Goal: Information Seeking & Learning: Learn about a topic

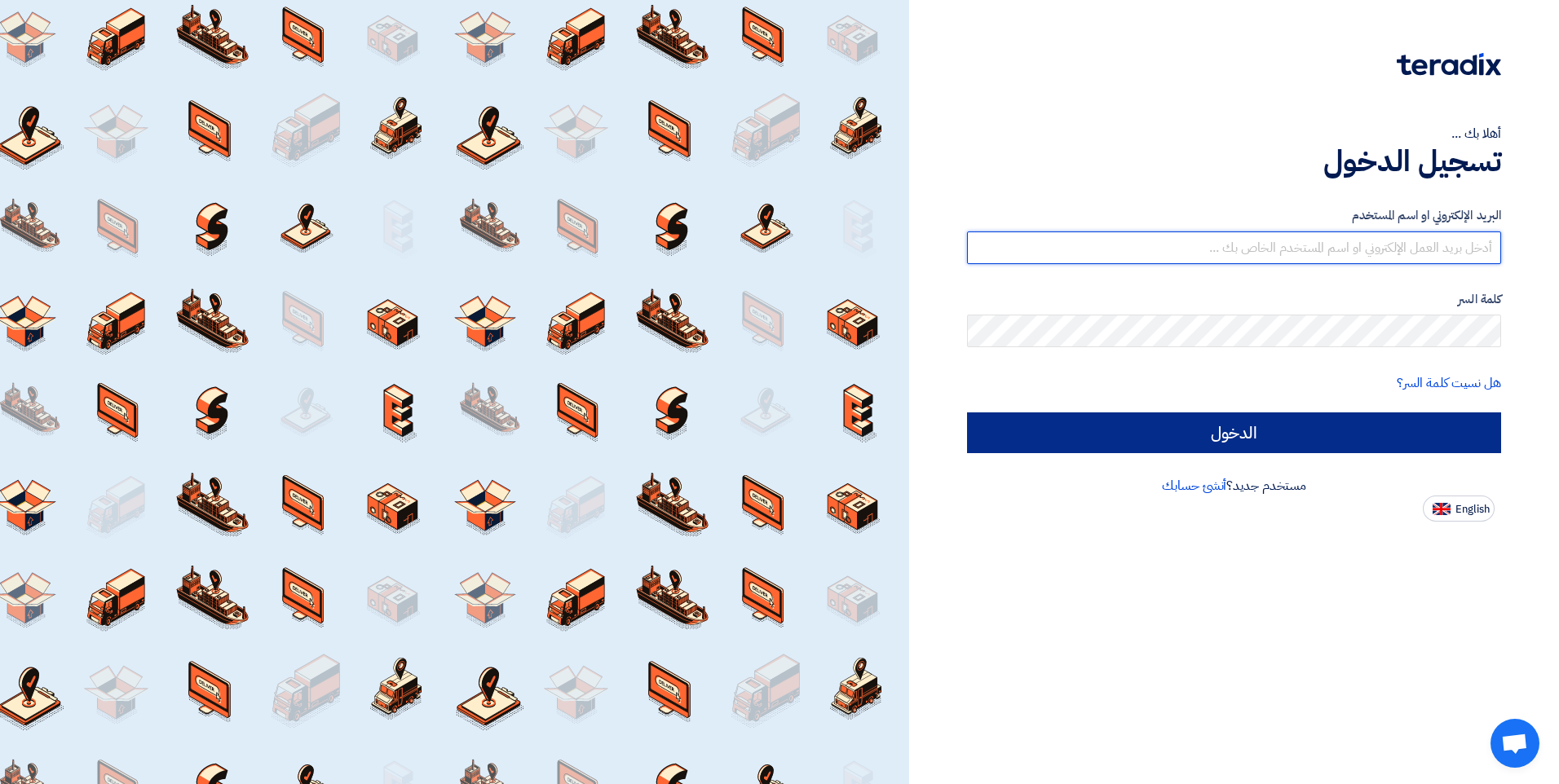
type input "[PERSON_NAME][EMAIL_ADDRESS][DOMAIN_NAME]"
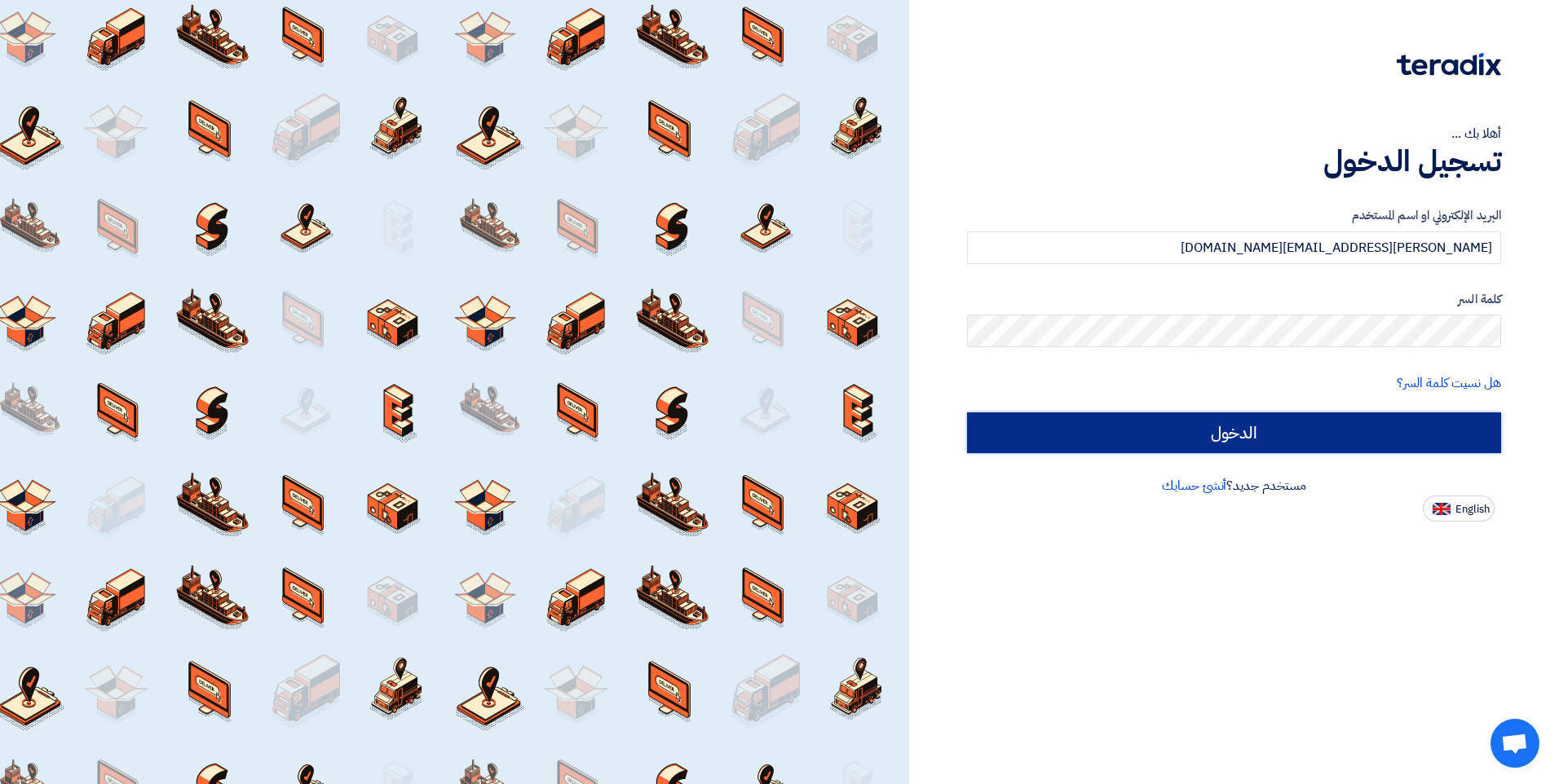
click at [1248, 434] on input "الدخول" at bounding box center [1234, 433] width 534 height 41
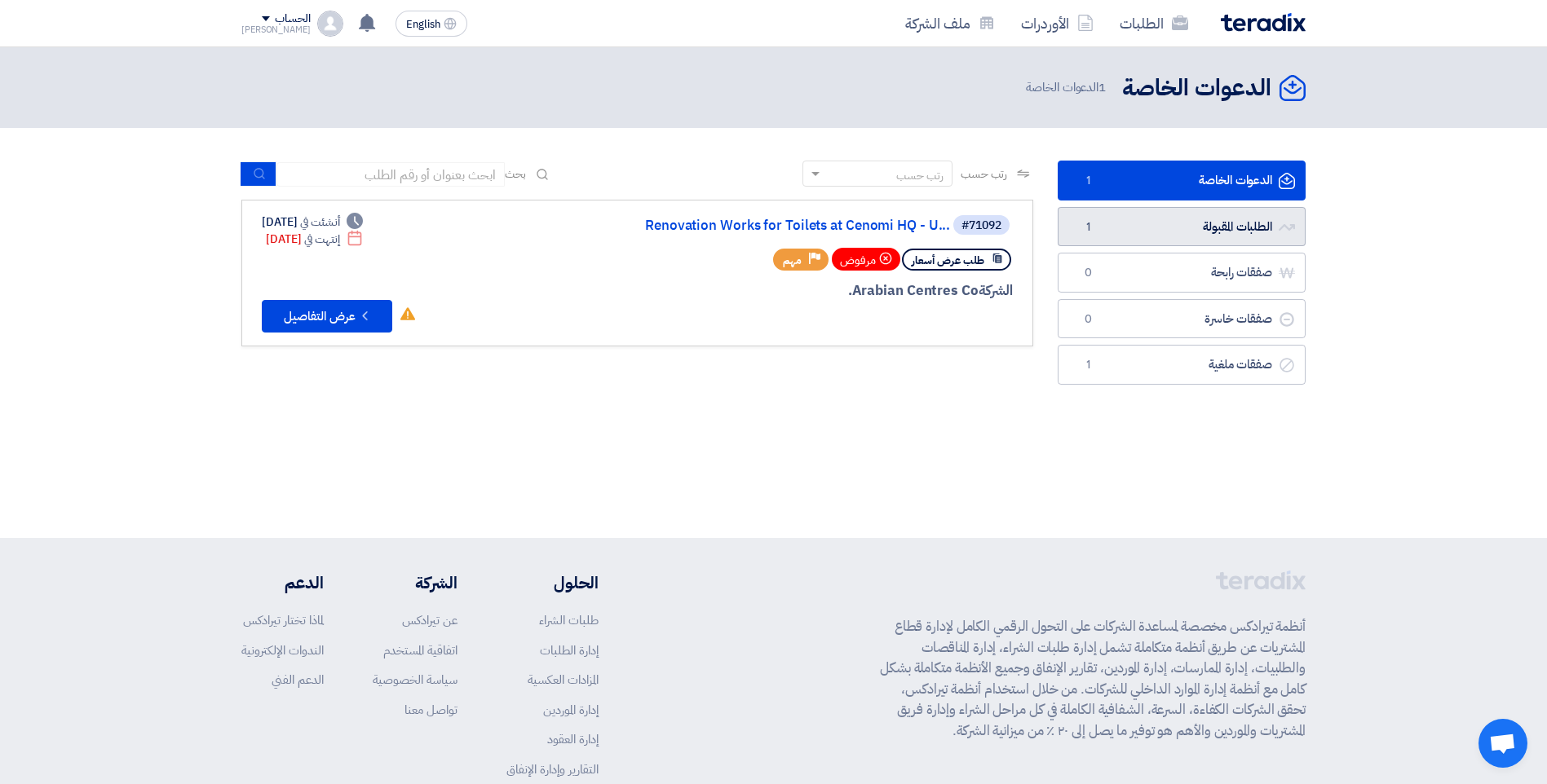
click at [1207, 223] on link "الطلبات المقبولة الطلبات المقبولة 1" at bounding box center [1182, 227] width 248 height 40
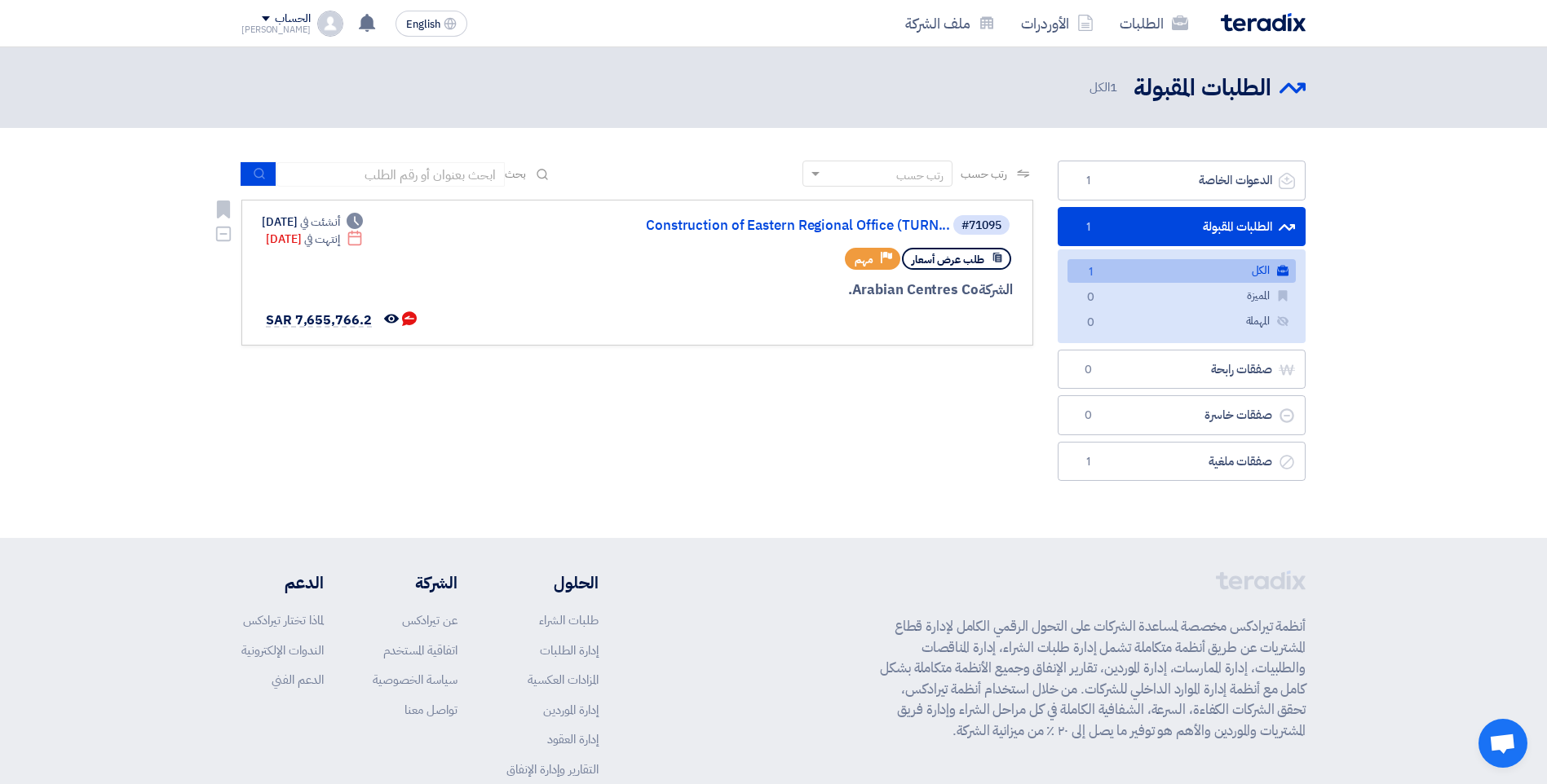
drag, startPoint x: 504, startPoint y: 263, endPoint x: 494, endPoint y: 263, distance: 10.0
click at [500, 263] on div "#71095 Construction of Eastern Regional Office (TURN... طلب عرض أسعار Priority …" at bounding box center [637, 273] width 751 height 118
click at [1152, 217] on link "الطلبات المقبولة الطلبات المقبولة 1" at bounding box center [1182, 227] width 248 height 40
click at [879, 259] on div "Priority مهم" at bounding box center [873, 259] width 55 height 22
click at [672, 293] on div "الشركة Arabian Centres Co." at bounding box center [816, 289] width 392 height 21
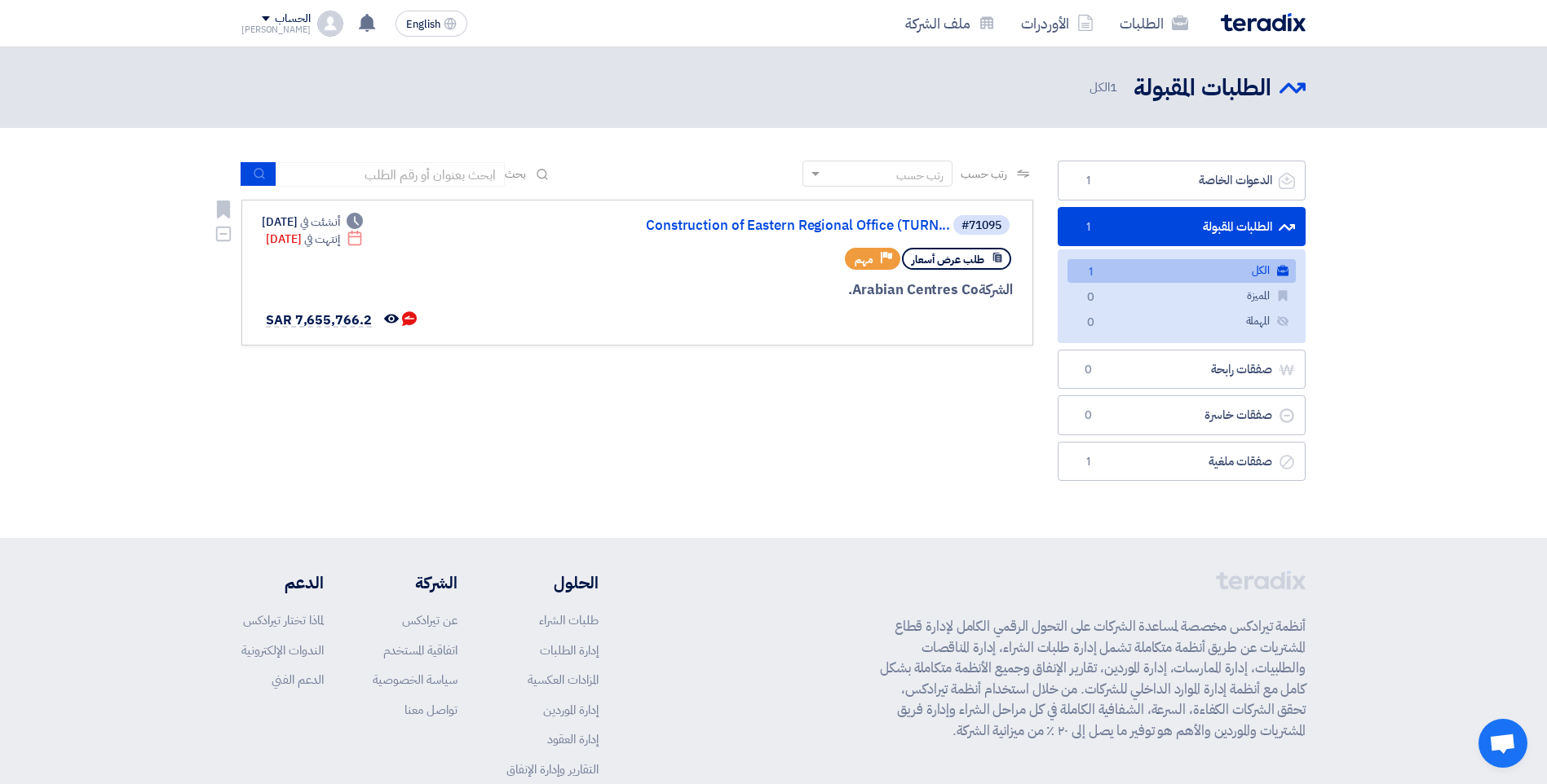
click at [675, 293] on div "الشركة Arabian Centres Co." at bounding box center [816, 289] width 392 height 21
click at [1185, 224] on link "الطلبات المقبولة الطلبات المقبولة 1" at bounding box center [1182, 227] width 248 height 40
click at [928, 258] on span "طلب عرض أسعار" at bounding box center [948, 259] width 72 height 16
click at [955, 255] on span "طلب عرض أسعار" at bounding box center [948, 259] width 72 height 16
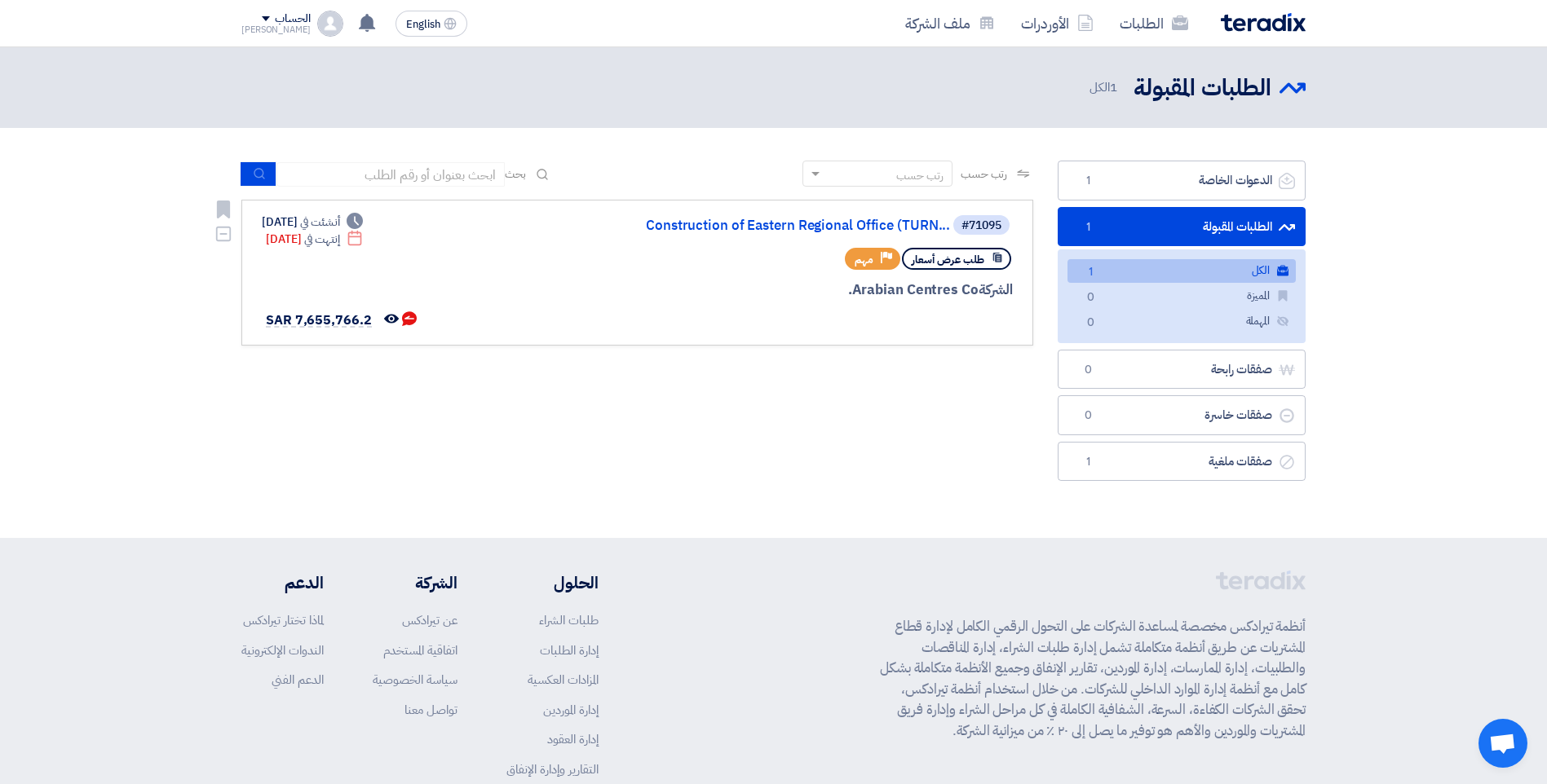
click at [955, 255] on span "طلب عرض أسعار" at bounding box center [948, 259] width 72 height 16
drag, startPoint x: 955, startPoint y: 255, endPoint x: 826, endPoint y: 293, distance: 134.5
click at [826, 293] on div "الشركة Arabian Centres Co." at bounding box center [816, 289] width 392 height 21
click at [1171, 213] on link "الطلبات المقبولة الطلبات المقبولة 1" at bounding box center [1182, 227] width 248 height 40
click at [1118, 224] on link "الطلبات المقبولة الطلبات المقبولة 1" at bounding box center [1182, 227] width 248 height 40
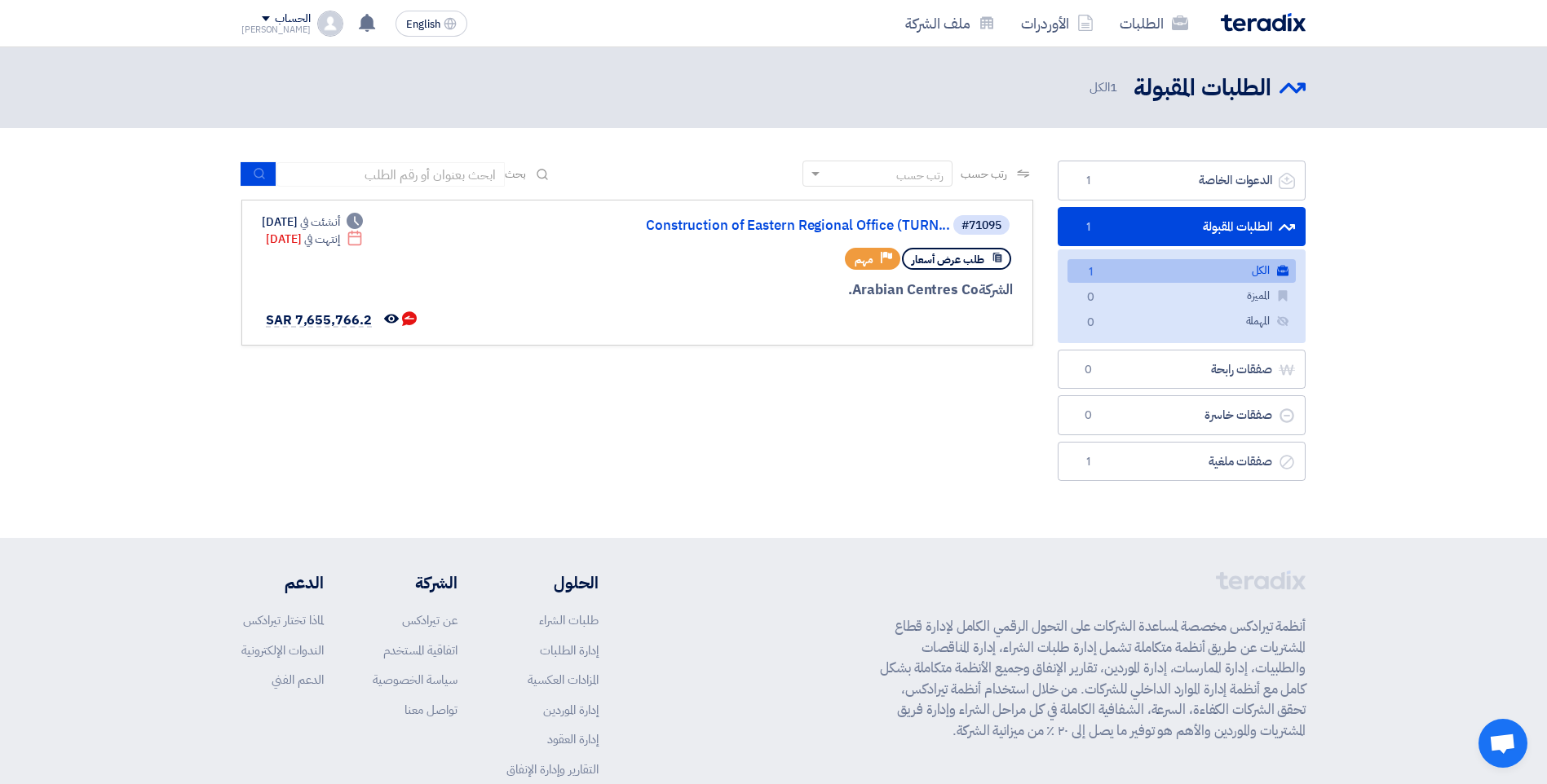
click at [1221, 224] on link "الطلبات المقبولة الطلبات المقبولة 1" at bounding box center [1182, 227] width 248 height 40
click at [362, 238] on icon "Deadline" at bounding box center [355, 239] width 17 height 17
drag, startPoint x: 395, startPoint y: 223, endPoint x: 410, endPoint y: 222, distance: 15.0
click at [362, 222] on use at bounding box center [355, 221] width 17 height 17
click at [1203, 269] on link "الكل الكل 1" at bounding box center [1181, 271] width 228 height 24
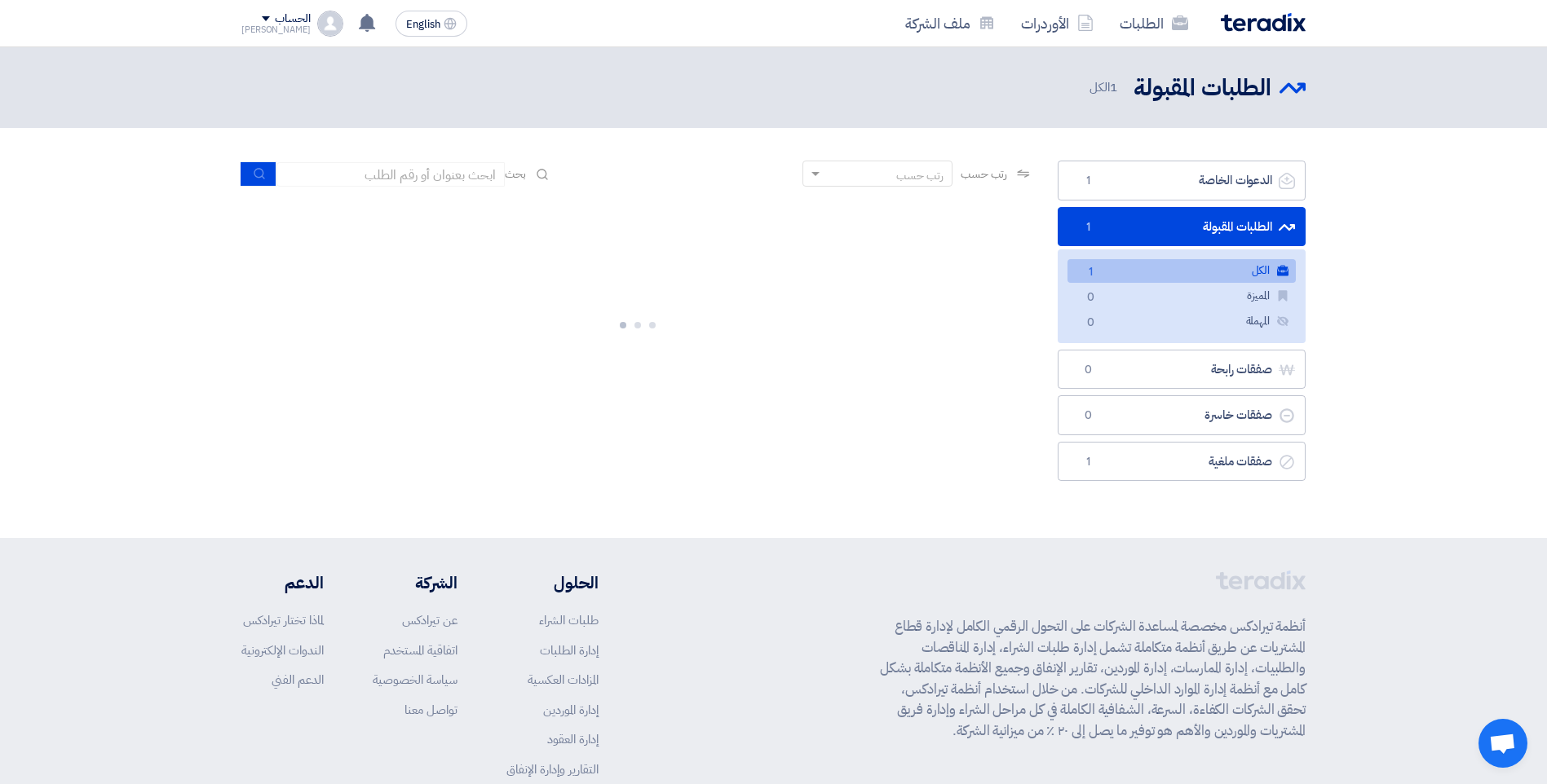
click at [1203, 269] on link "الكل الكل 1" at bounding box center [1181, 271] width 228 height 24
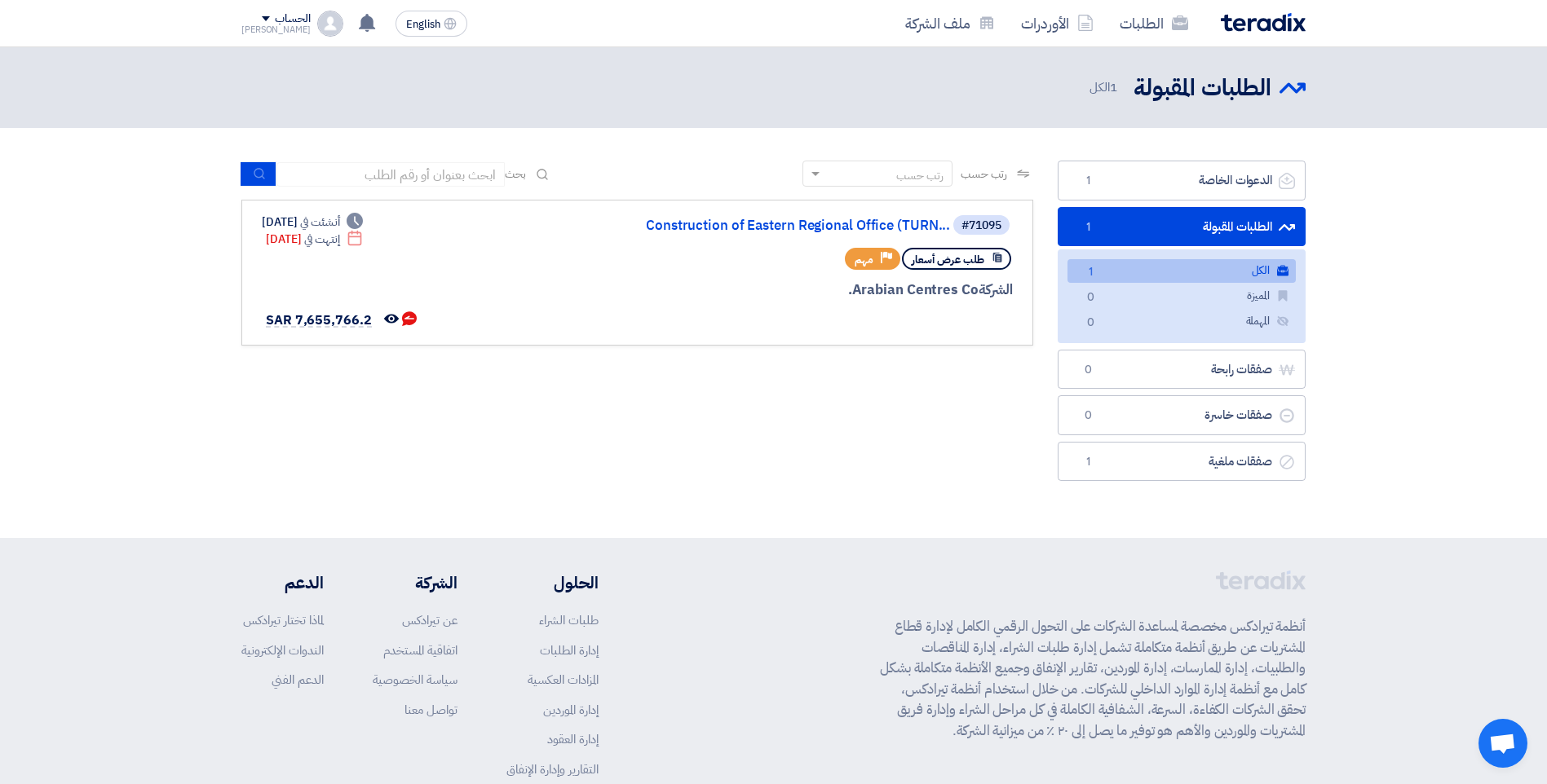
click at [1141, 231] on link "الطلبات المقبولة الطلبات المقبولة 1" at bounding box center [1182, 227] width 248 height 40
click at [1165, 223] on link "الطلبات المقبولة الطلبات المقبولة 1" at bounding box center [1182, 227] width 248 height 40
click at [1148, 226] on link "الطلبات المقبولة الطلبات المقبولة 1" at bounding box center [1182, 227] width 248 height 40
click at [934, 407] on div "رتب حسب رتب حسب بحث مجال الطلب مسؤول المشتريات نوع الطلب" at bounding box center [637, 325] width 816 height 328
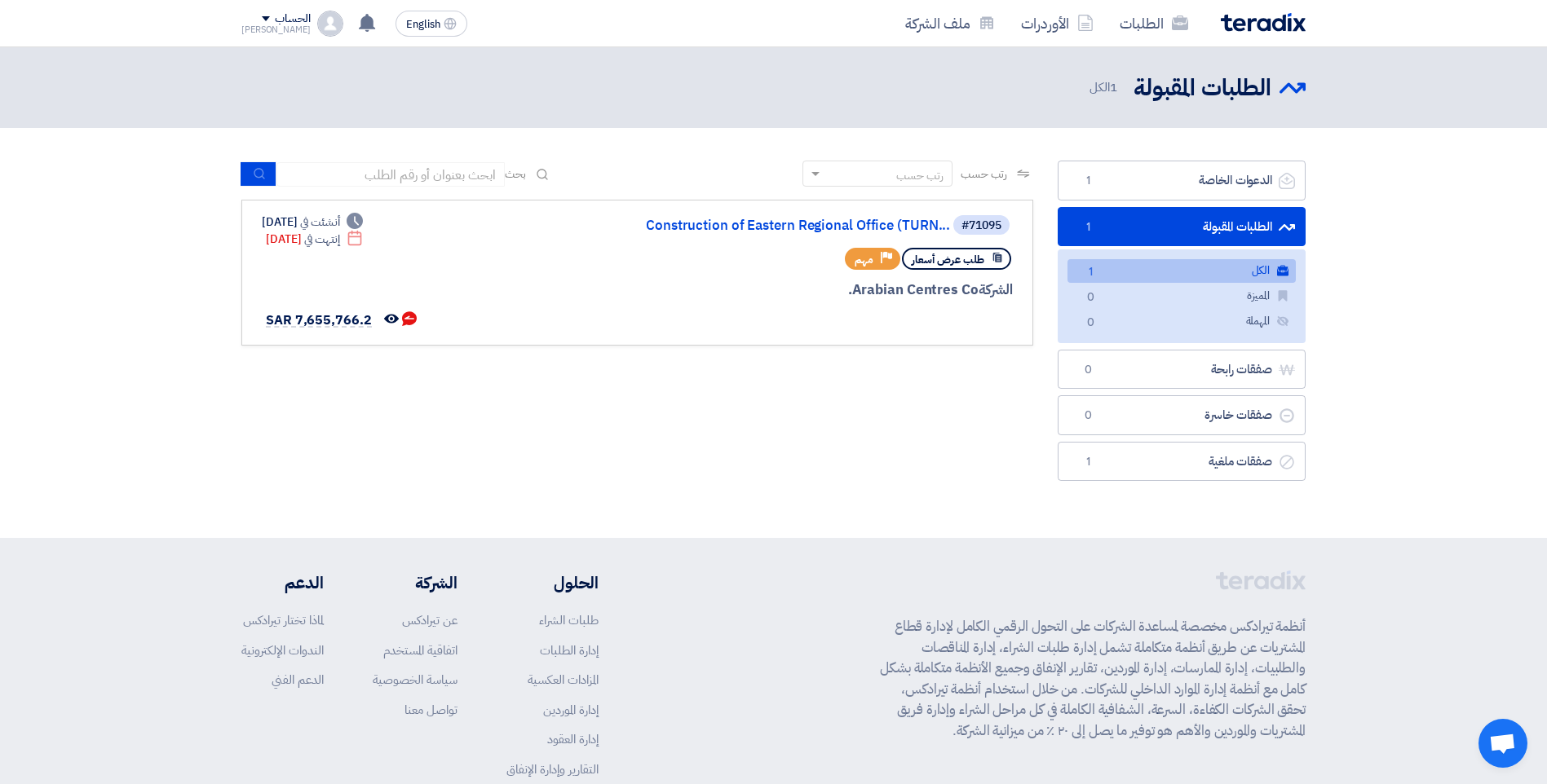
click at [1158, 237] on link "الطلبات المقبولة الطلبات المقبولة 1" at bounding box center [1182, 227] width 248 height 40
click at [319, 235] on div "Deadline إنتهت في [DATE]" at bounding box center [313, 239] width 97 height 18
click at [335, 227] on span "أنشئت في" at bounding box center [319, 222] width 39 height 18
drag, startPoint x: 335, startPoint y: 227, endPoint x: 533, endPoint y: 235, distance: 198.2
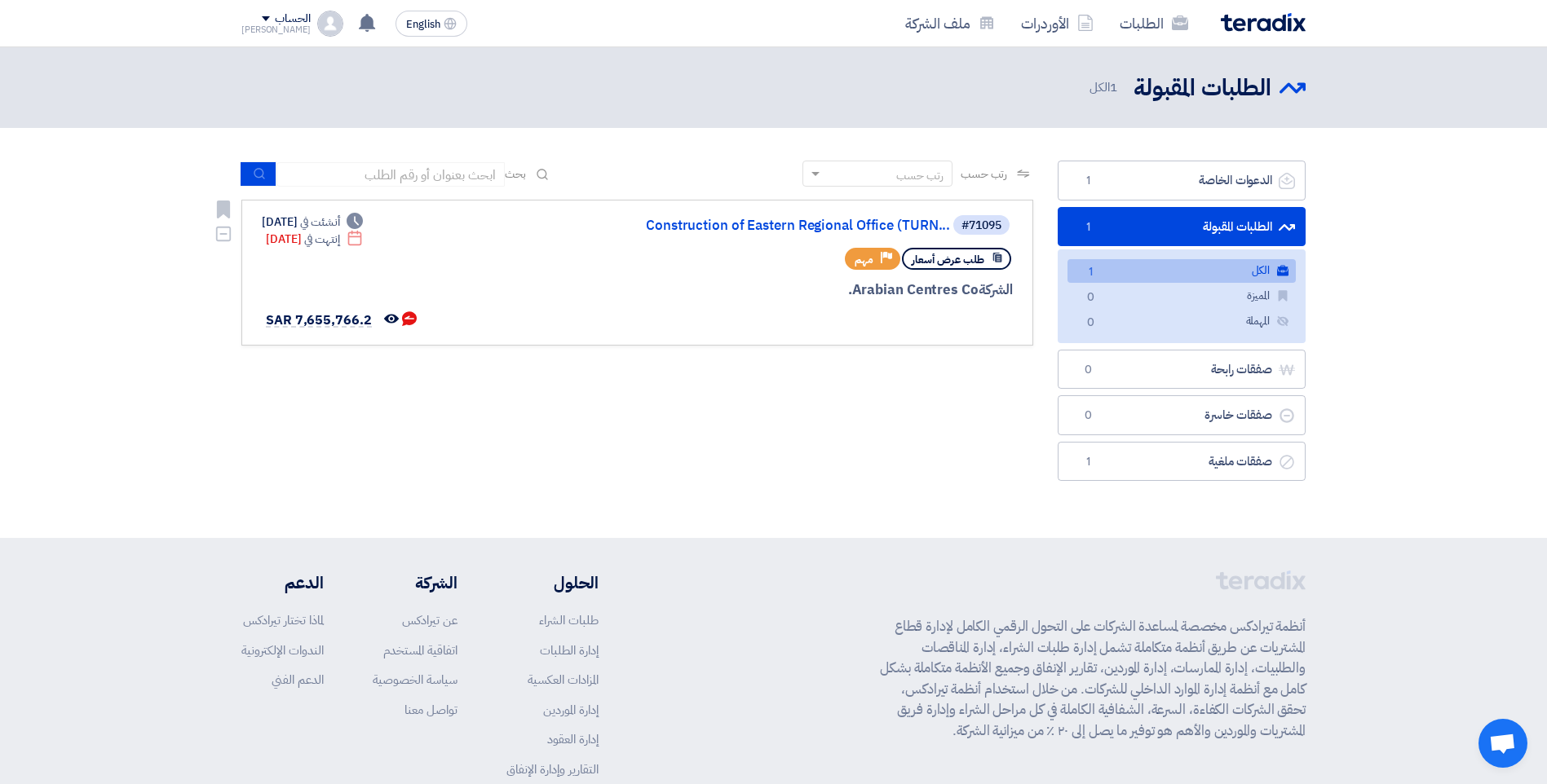
click at [533, 235] on div "#71095 Construction of Eastern Regional Office (TURN... طلب عرض أسعار Priority …" at bounding box center [637, 273] width 751 height 118
click at [945, 265] on span "طلب عرض أسعار" at bounding box center [948, 259] width 72 height 16
click at [1172, 227] on link "الطلبات المقبولة الطلبات المقبولة 1" at bounding box center [1182, 227] width 248 height 40
drag, startPoint x: 571, startPoint y: 508, endPoint x: 589, endPoint y: 532, distance: 30.0
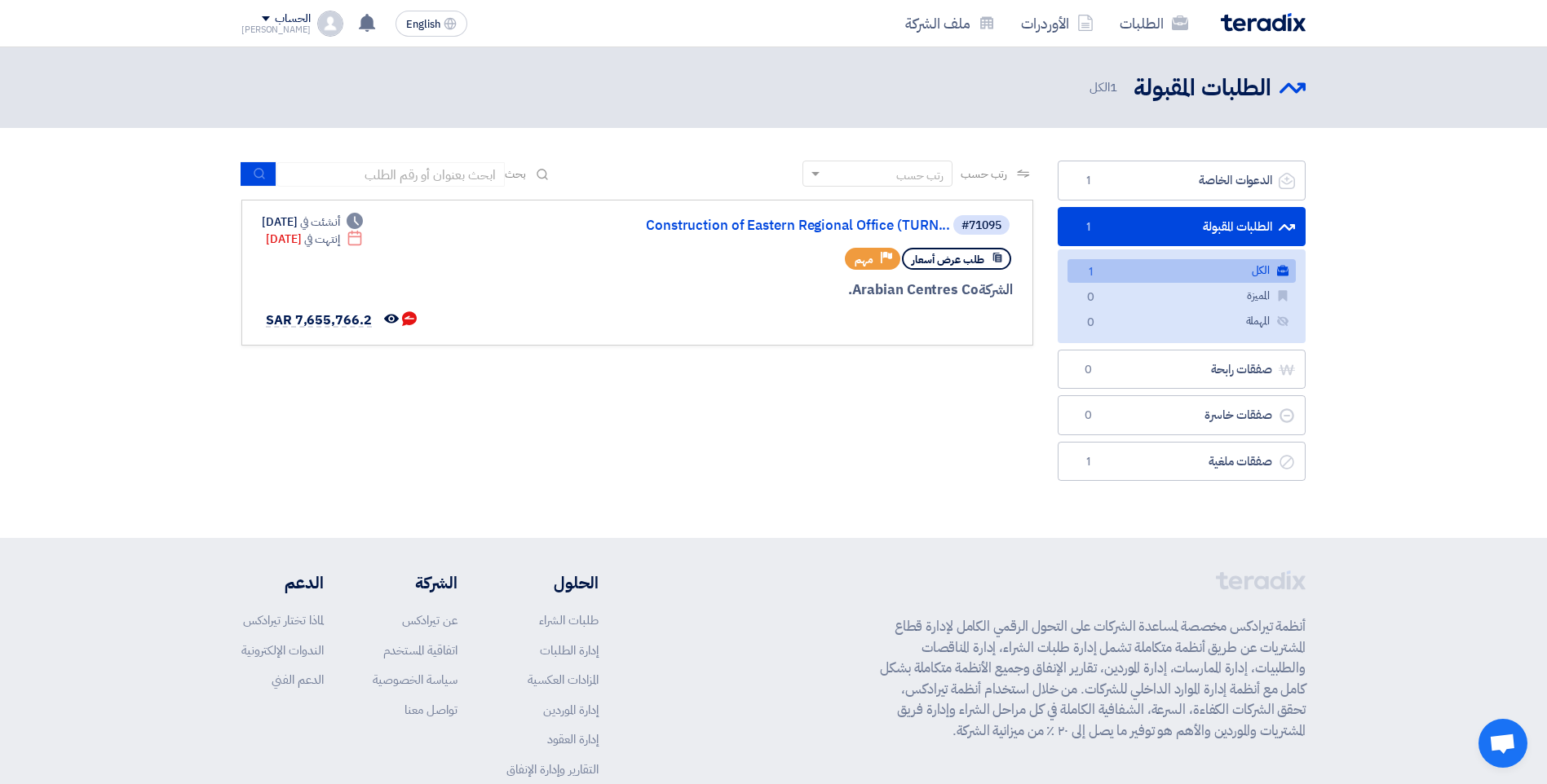
drag, startPoint x: 589, startPoint y: 532, endPoint x: 527, endPoint y: 404, distance: 142.2
click at [527, 404] on div "رتب حسب رتب حسب بحث مجال الطلب مسؤول المشتريات نوع الطلب" at bounding box center [637, 325] width 816 height 328
drag, startPoint x: 527, startPoint y: 404, endPoint x: 692, endPoint y: 410, distance: 165.1
click at [692, 409] on div "رتب حسب رتب حسب بحث مجال الطلب مسؤول المشتريات نوع الطلب" at bounding box center [637, 325] width 816 height 328
click at [805, 358] on div "رتب حسب رتب حسب بحث مجال الطلب مسؤول المشتريات نوع الطلب" at bounding box center [637, 325] width 816 height 328
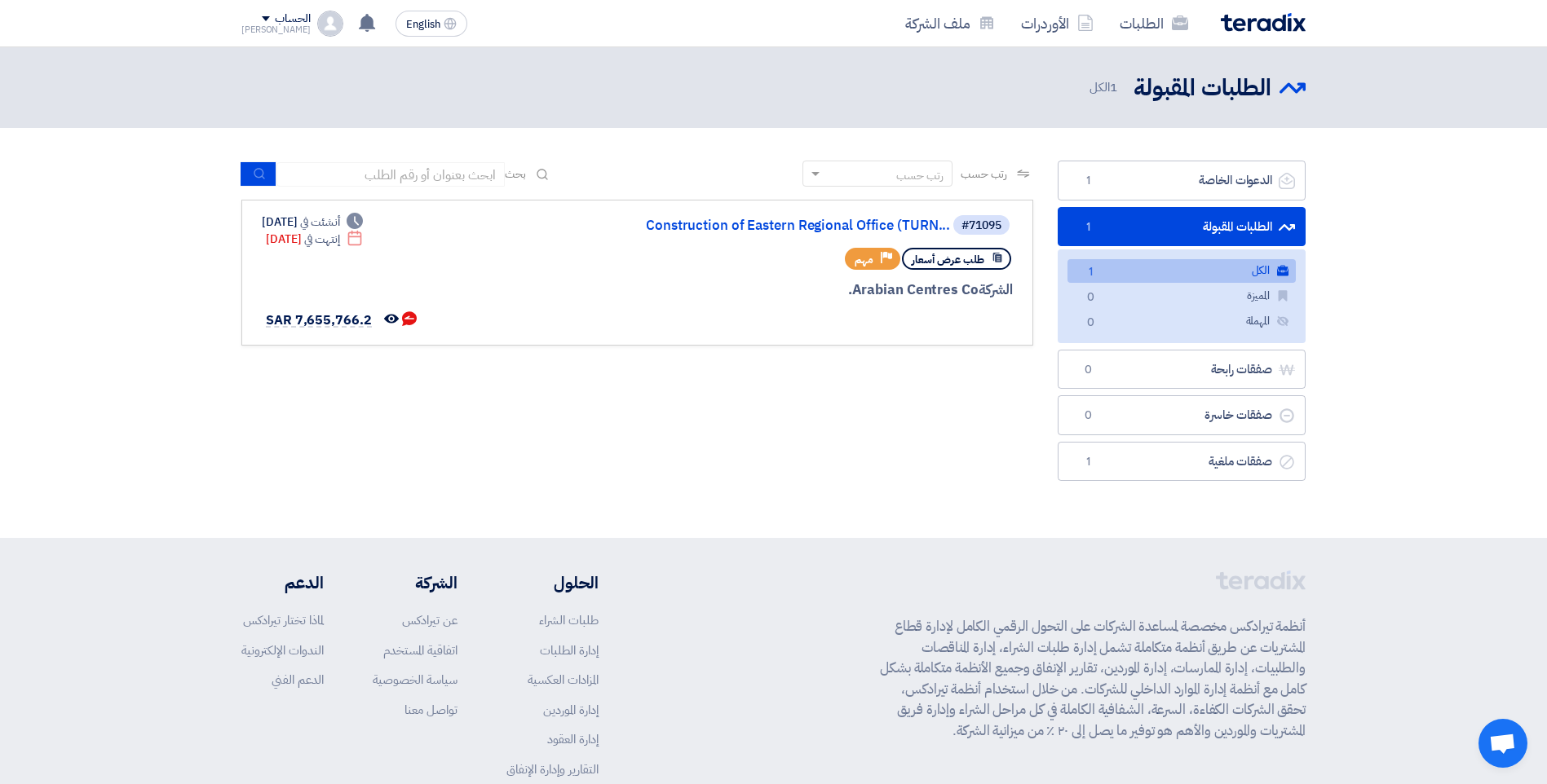
click at [1237, 229] on link "الطلبات المقبولة الطلبات المقبولة 1" at bounding box center [1182, 227] width 248 height 40
click at [1205, 227] on link "الطلبات المقبولة الطلبات المقبولة 1" at bounding box center [1182, 227] width 248 height 40
click at [1183, 233] on link "الطلبات المقبولة الطلبات المقبولة 1" at bounding box center [1182, 227] width 248 height 40
click at [755, 223] on link "Construction of Eastern Regional Office (TURN..." at bounding box center [787, 226] width 326 height 15
